Goal: Find specific page/section: Find specific page/section

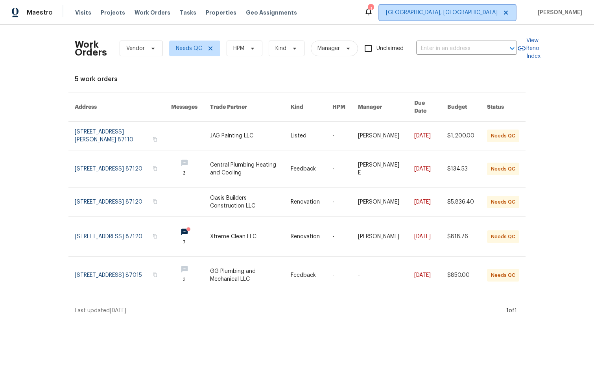
click at [498, 9] on span "[GEOGRAPHIC_DATA], [GEOGRAPHIC_DATA]" at bounding box center [442, 13] width 112 height 8
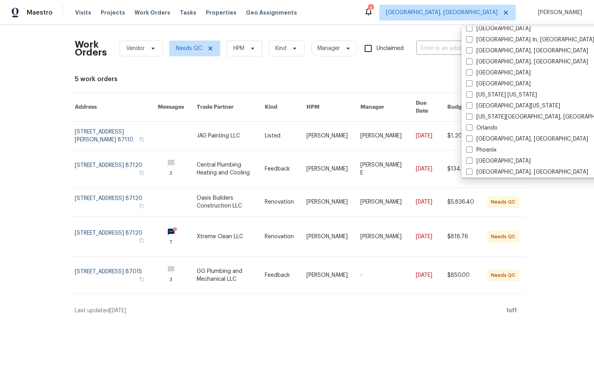
scroll to position [347, 0]
click at [471, 63] on span at bounding box center [469, 62] width 6 height 6
click at [471, 63] on input "[GEOGRAPHIC_DATA], [GEOGRAPHIC_DATA]" at bounding box center [468, 61] width 5 height 5
checkbox input "true"
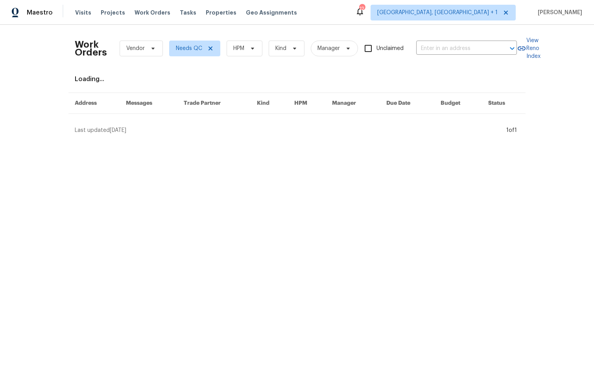
click at [424, 29] on div "Work Orders Vendor Needs QC HPM Kind Manager Unclaimed ​ View Reno Index Loadin…" at bounding box center [297, 83] width 594 height 116
click at [493, 15] on span "Albuquerque, NM + 1" at bounding box center [437, 13] width 120 height 8
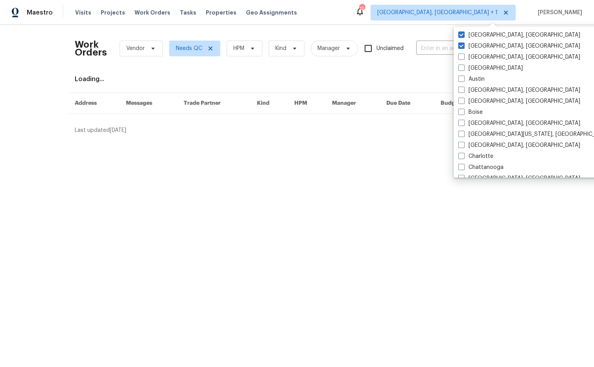
click at [489, 48] on label "Albuquerque, NM" at bounding box center [520, 46] width 122 height 8
click at [464, 47] on input "Albuquerque, NM" at bounding box center [461, 44] width 5 height 5
checkbox input "false"
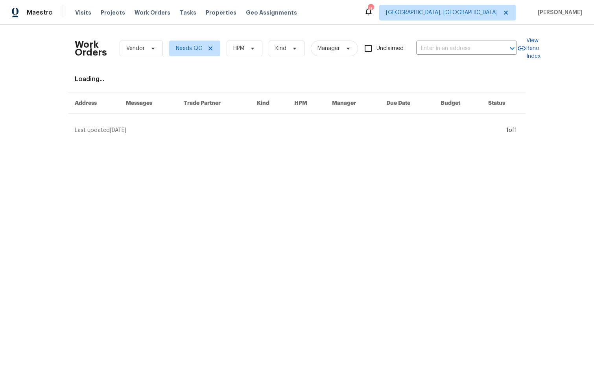
click at [408, 28] on div "Work Orders Vendor Needs QC HPM Kind Manager Unclaimed ​ View Reno Index Loadin…" at bounding box center [297, 83] width 594 height 116
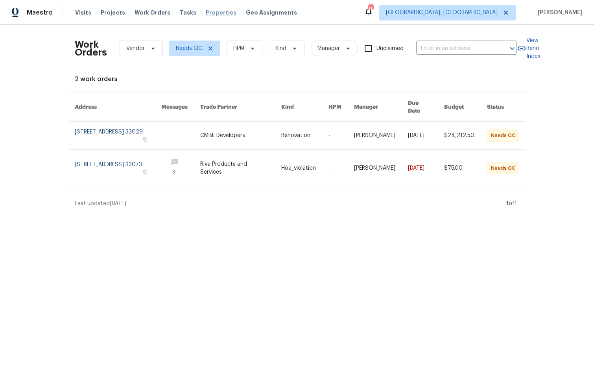
click at [212, 14] on span "Properties" at bounding box center [221, 13] width 31 height 8
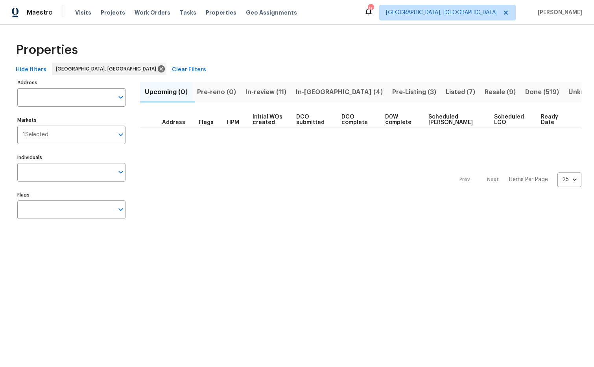
click at [278, 90] on span "In-review (11)" at bounding box center [266, 92] width 41 height 11
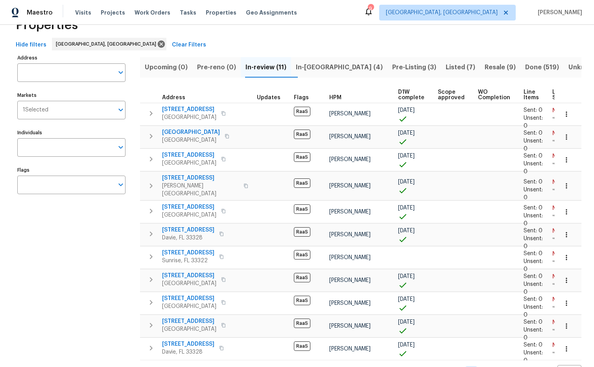
scroll to position [26, 0]
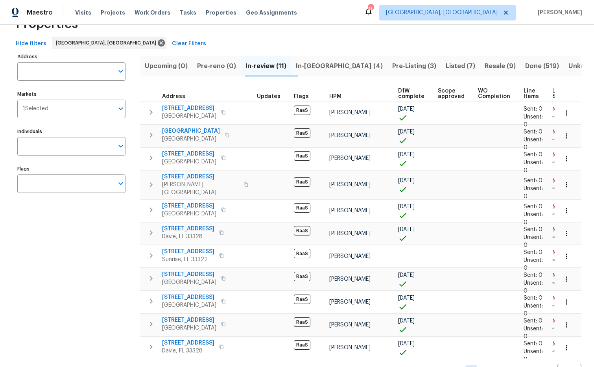
click at [315, 68] on span "In-reno (4)" at bounding box center [339, 66] width 87 height 11
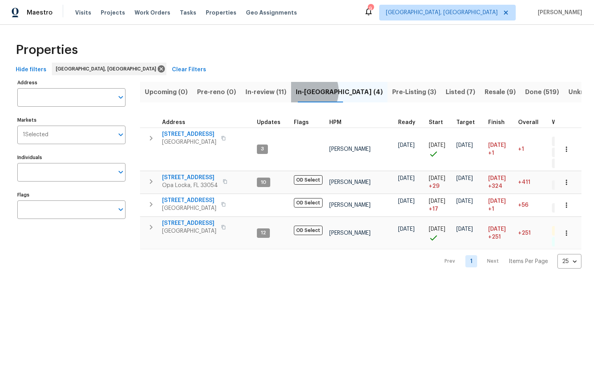
click at [313, 91] on span "In-reno (4)" at bounding box center [339, 92] width 87 height 11
click at [273, 96] on span "In-review (11)" at bounding box center [266, 92] width 41 height 11
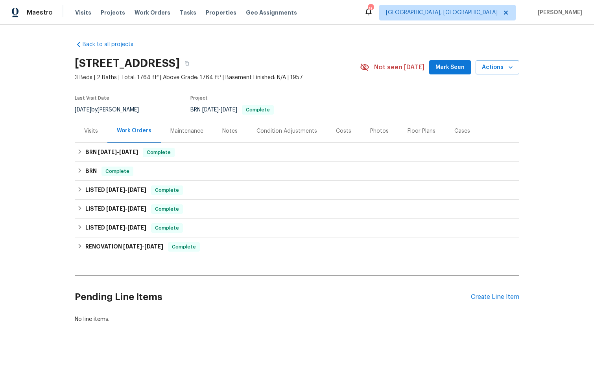
click at [337, 132] on div "Costs" at bounding box center [343, 131] width 15 height 8
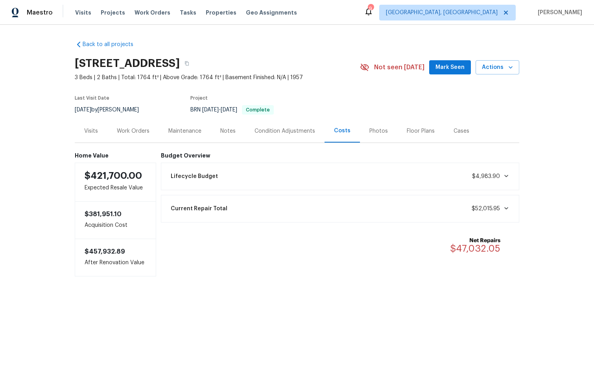
click at [202, 205] on span "Current Repair Total" at bounding box center [199, 209] width 57 height 8
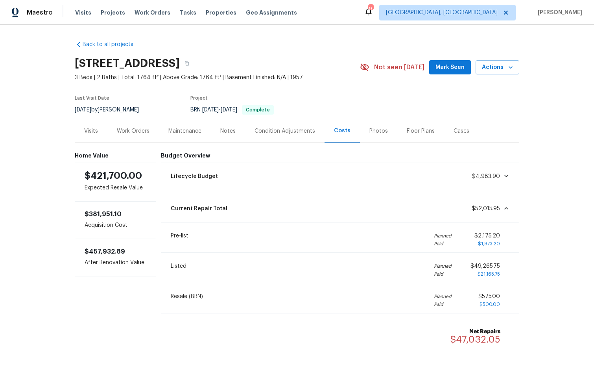
scroll to position [35, 0]
